Goal: Information Seeking & Learning: Learn about a topic

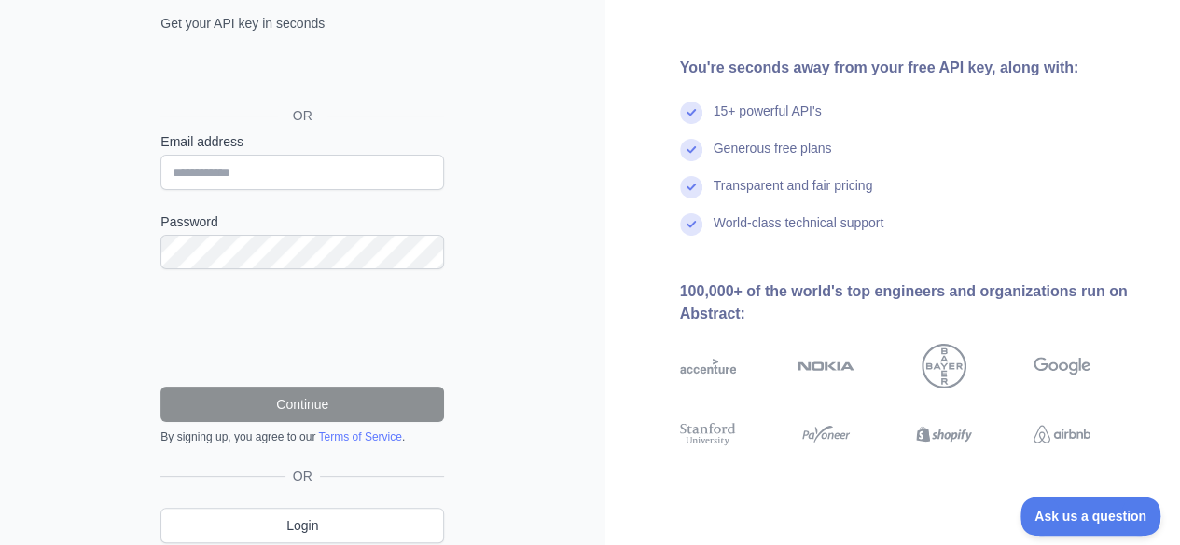
scroll to position [148, 0]
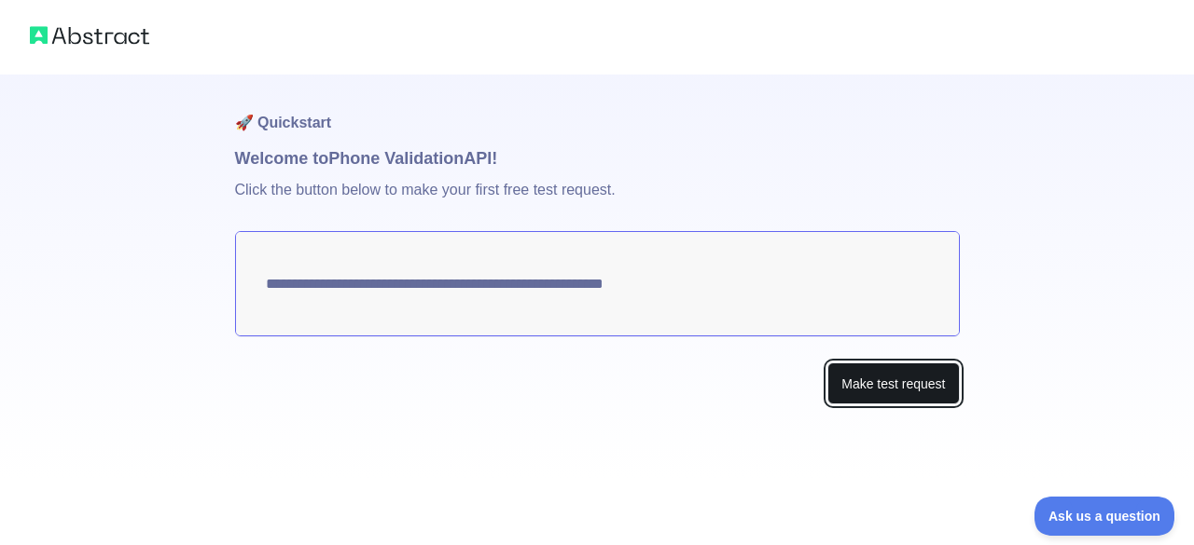
click at [862, 380] on button "Make test request" at bounding box center [892, 384] width 131 height 42
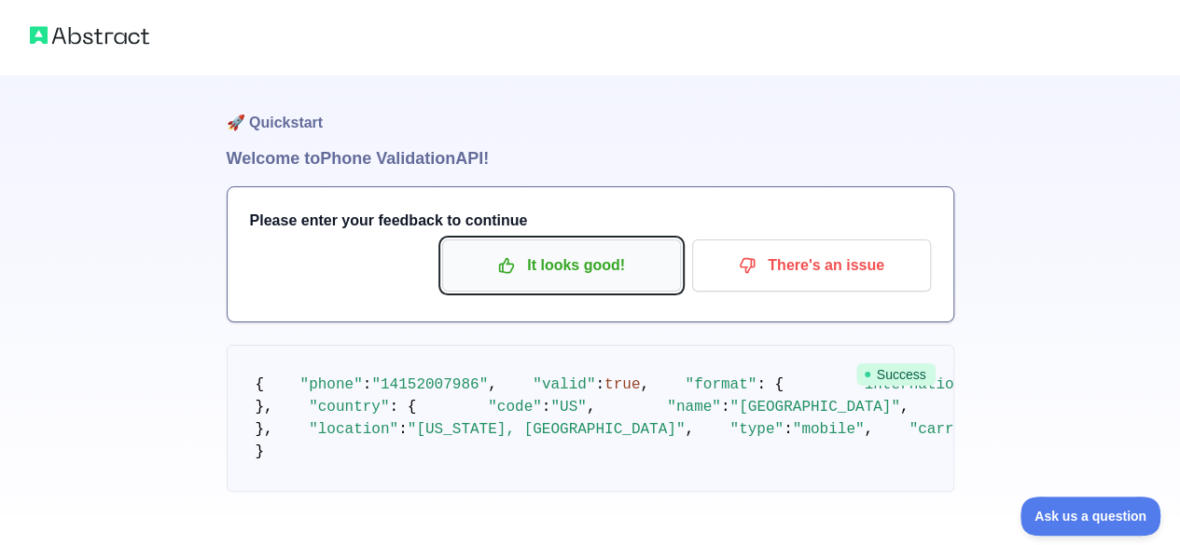
click at [649, 275] on p "It looks good!" at bounding box center [561, 266] width 211 height 32
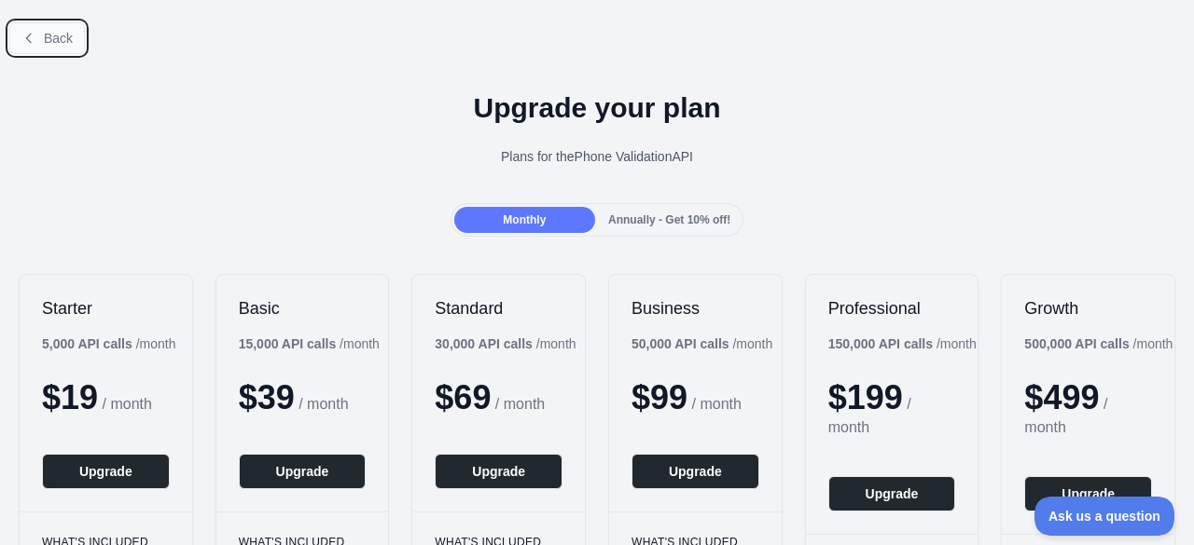
click at [16, 31] on button "Back" at bounding box center [47, 38] width 76 height 32
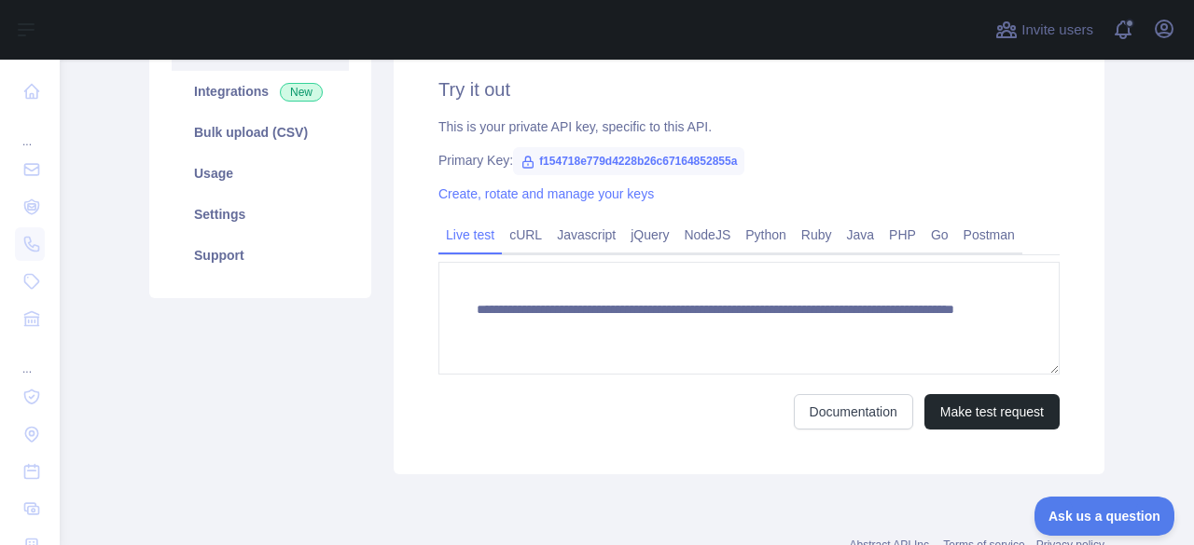
scroll to position [311, 0]
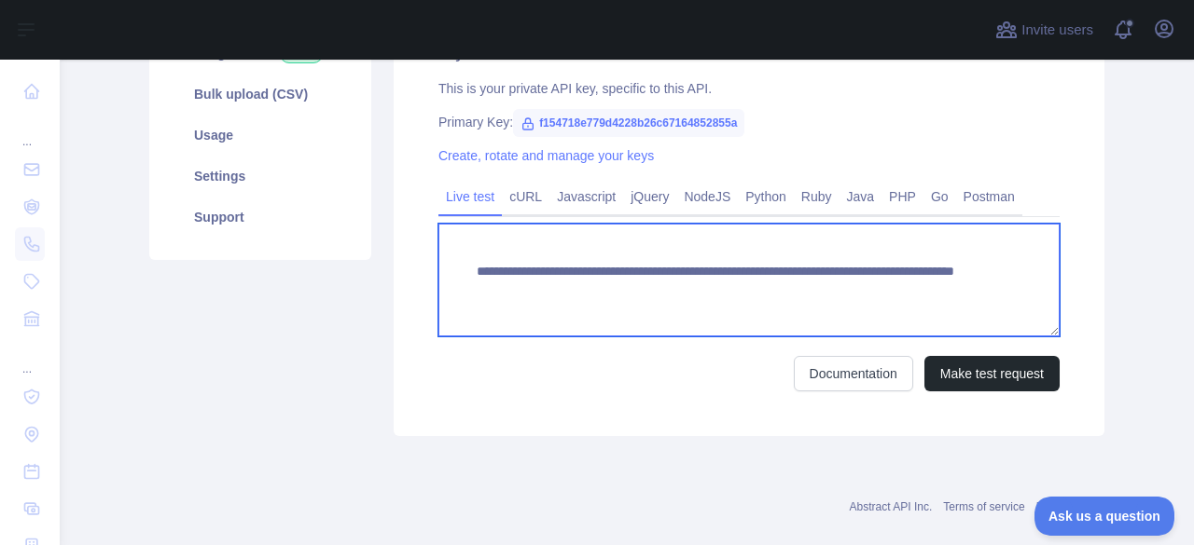
drag, startPoint x: 879, startPoint y: 302, endPoint x: 465, endPoint y: 257, distance: 416.4
click at [465, 257] on textarea "**********" at bounding box center [748, 280] width 621 height 113
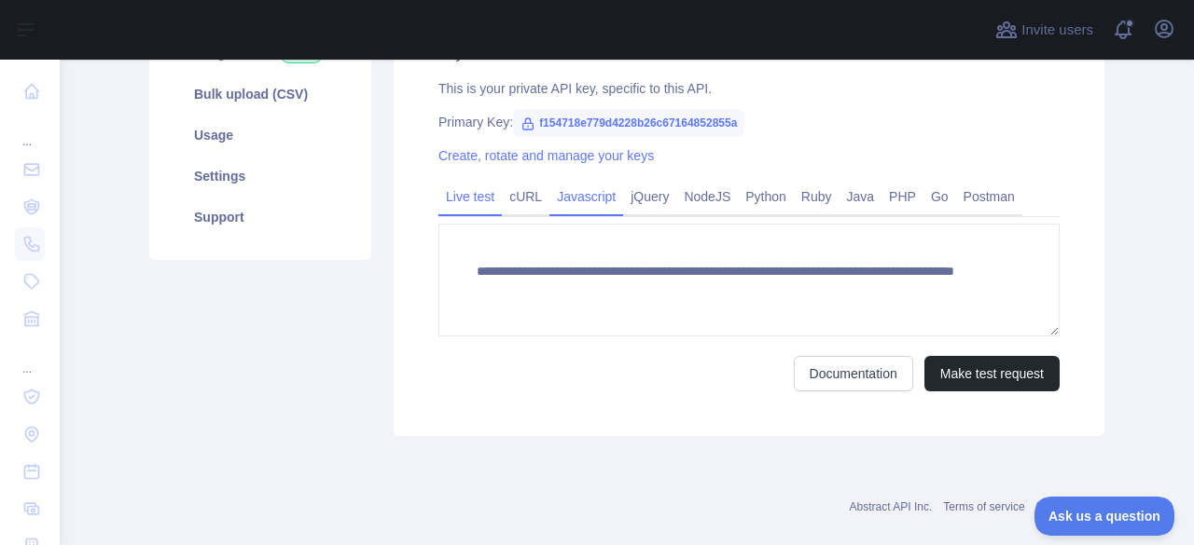
click at [574, 208] on link "Javascript" at bounding box center [586, 197] width 74 height 30
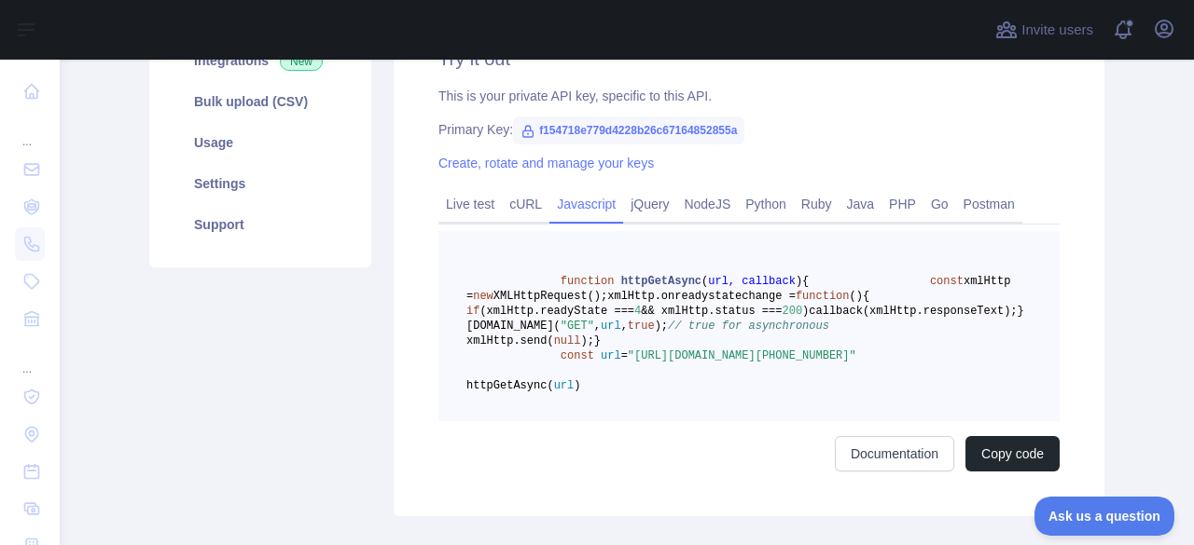
scroll to position [298, 0]
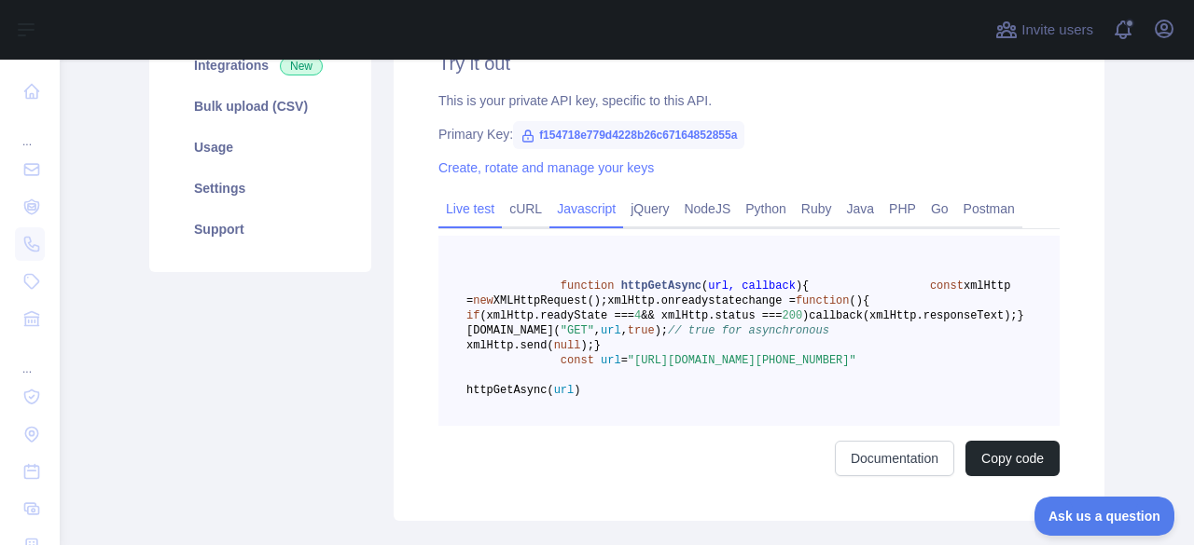
click at [457, 221] on link "Live test" at bounding box center [469, 209] width 63 height 30
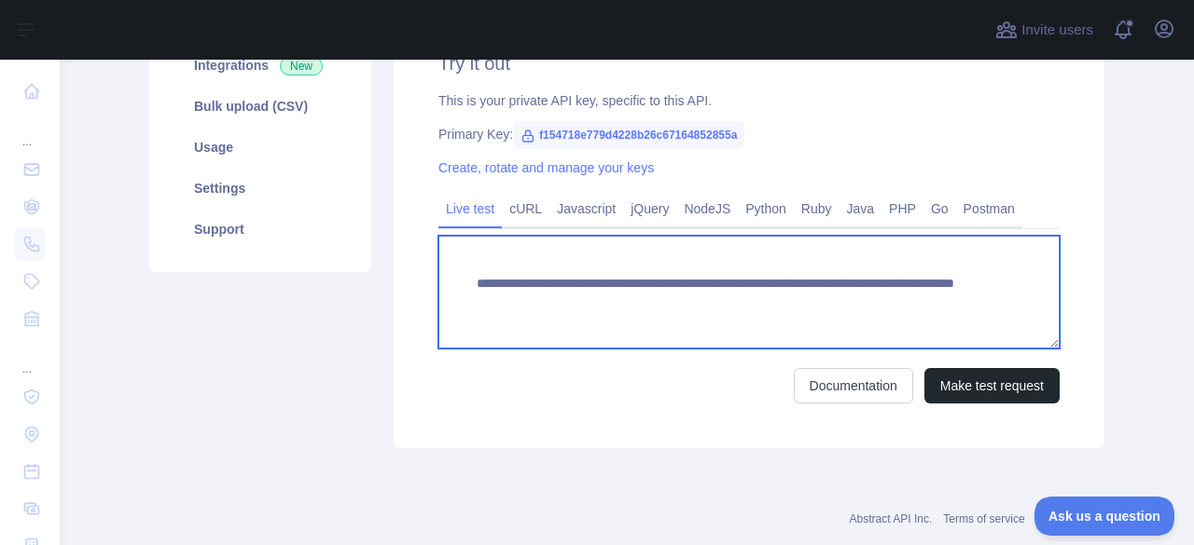
drag, startPoint x: 468, startPoint y: 285, endPoint x: 931, endPoint y: 338, distance: 465.5
click at [931, 338] on textarea "**********" at bounding box center [748, 292] width 621 height 113
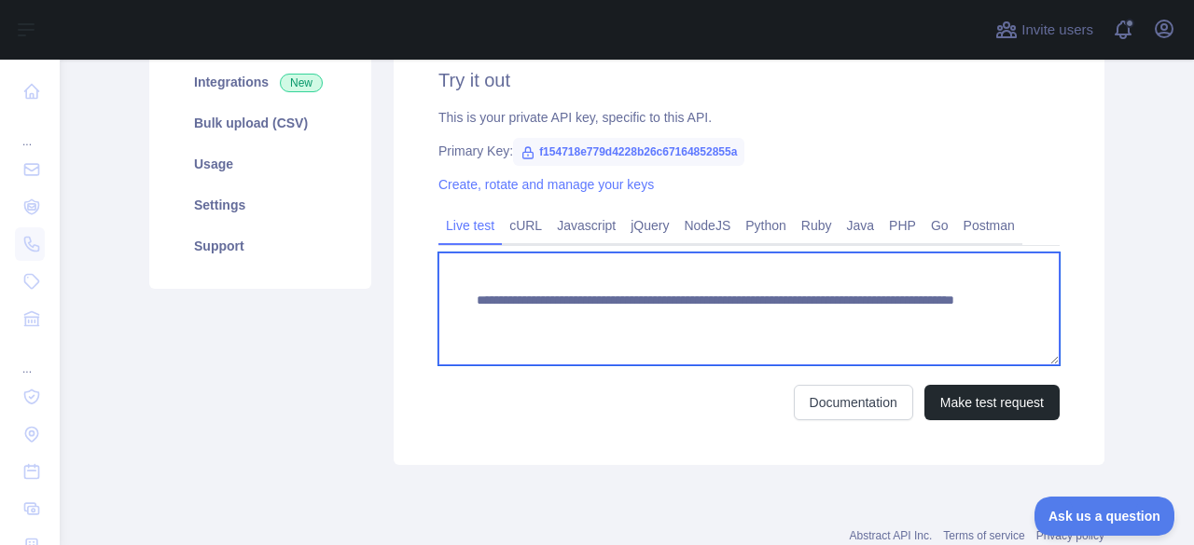
scroll to position [0, 0]
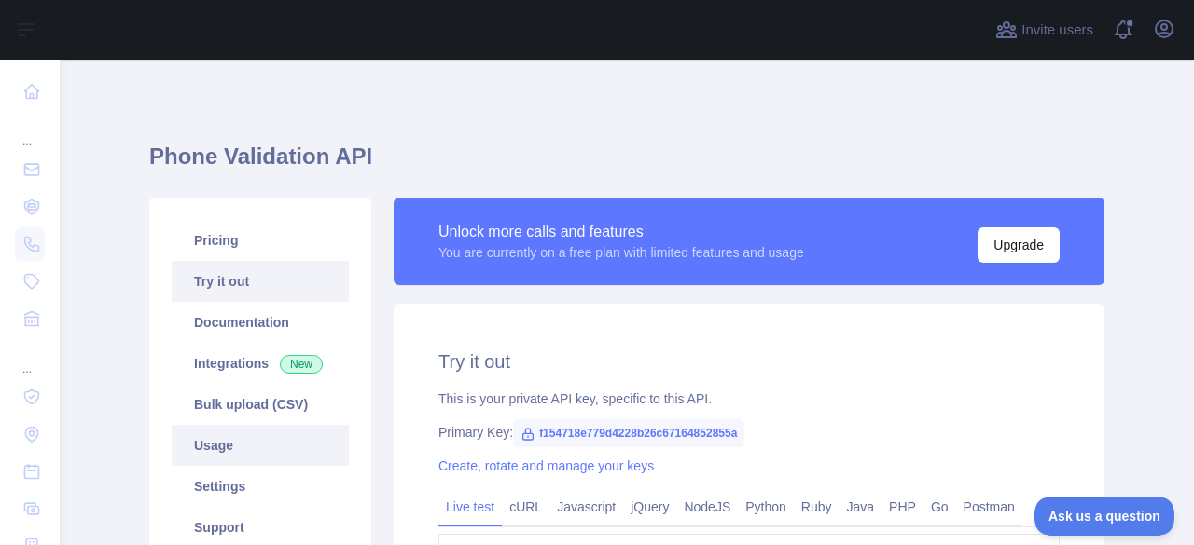
click at [176, 444] on link "Usage" at bounding box center [260, 445] width 177 height 41
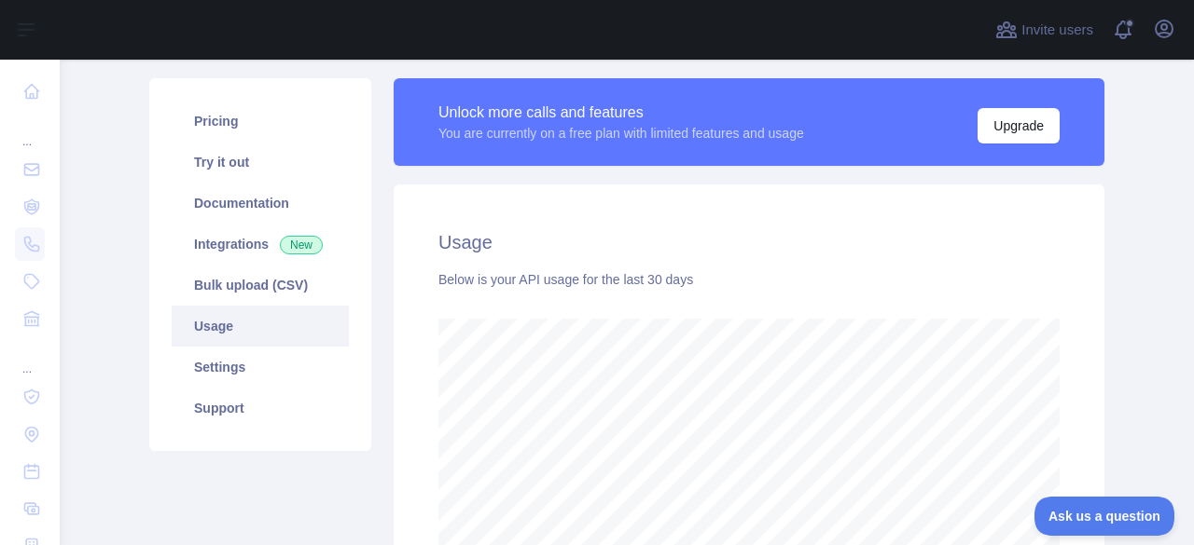
scroll to position [105, 0]
